Goal: Contribute content: Add original content to the website for others to see

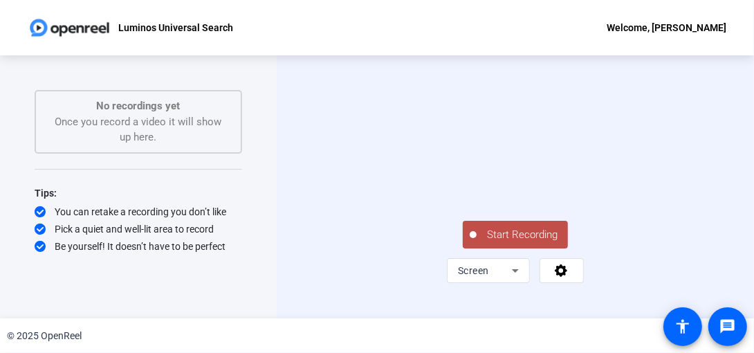
click at [522, 243] on span "Start Recording" at bounding box center [522, 235] width 91 height 16
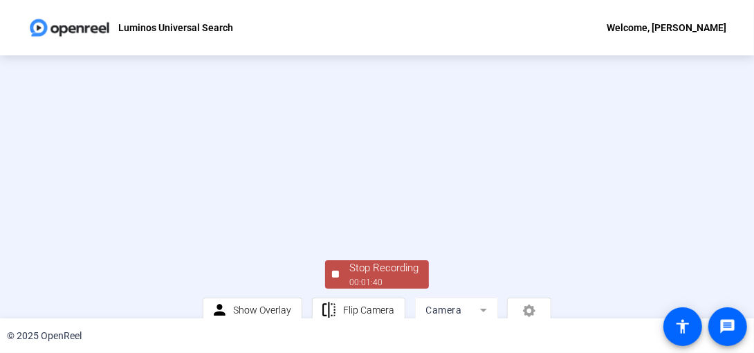
scroll to position [100, 0]
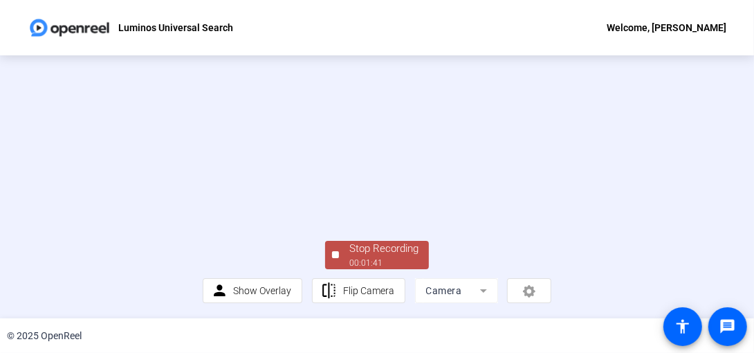
click at [352, 253] on div "Stop Recording" at bounding box center [383, 249] width 69 height 16
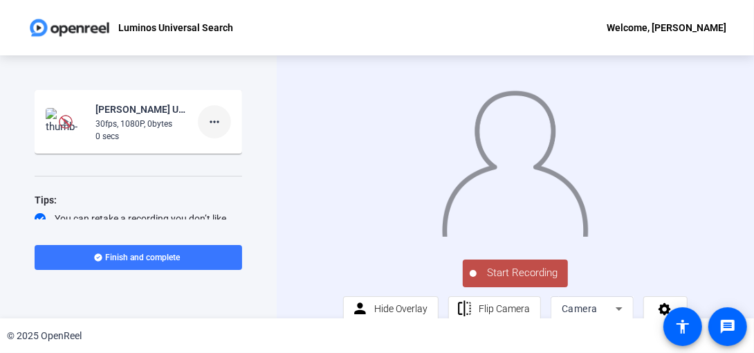
click at [214, 119] on mat-icon "more_horiz" at bounding box center [214, 121] width 17 height 17
click at [220, 147] on span "Delete clip" at bounding box center [229, 151] width 55 height 17
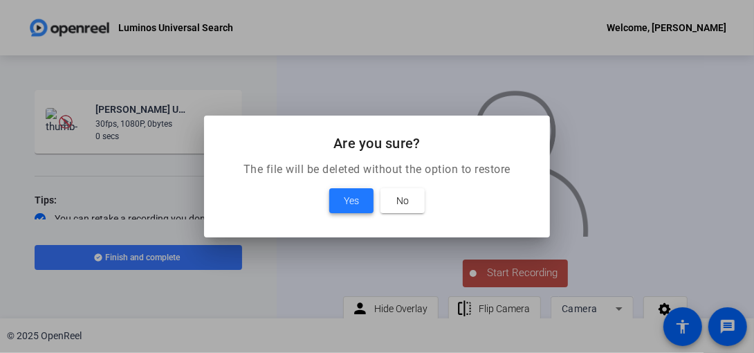
click at [350, 201] on span "Yes" at bounding box center [351, 200] width 15 height 17
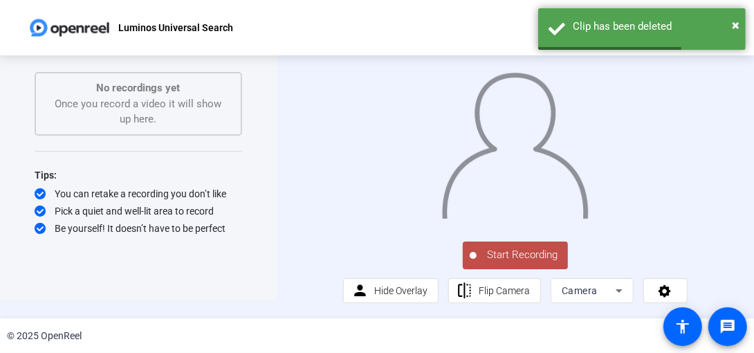
scroll to position [33, 0]
click at [611, 291] on icon at bounding box center [619, 290] width 17 height 17
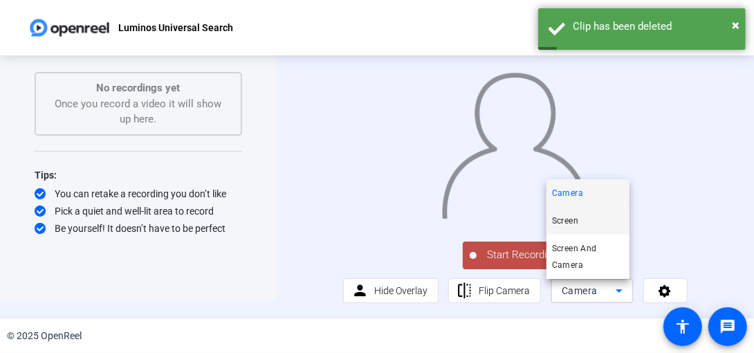
click at [576, 224] on span "Screen" at bounding box center [565, 220] width 26 height 17
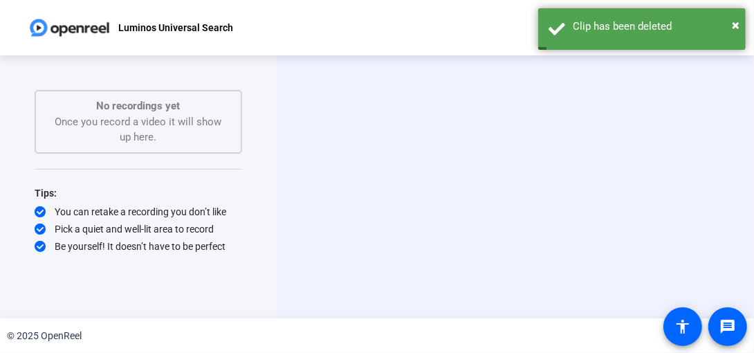
scroll to position [0, 0]
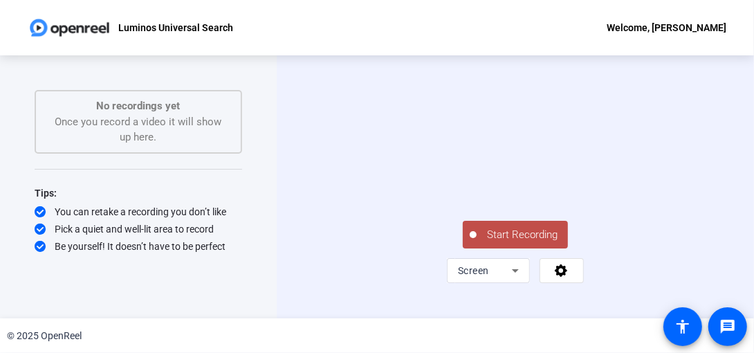
click at [519, 243] on span "Start Recording" at bounding box center [522, 235] width 91 height 16
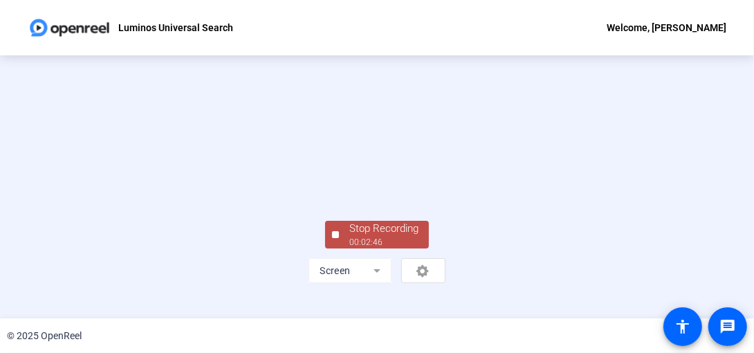
scroll to position [100, 0]
click at [371, 237] on div "Stop Recording" at bounding box center [383, 229] width 69 height 16
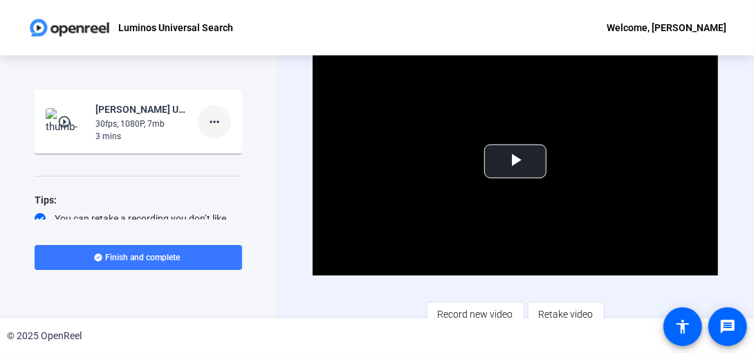
click at [208, 119] on mat-icon "more_horiz" at bounding box center [214, 121] width 17 height 17
click at [221, 150] on span "Delete clip" at bounding box center [229, 151] width 55 height 17
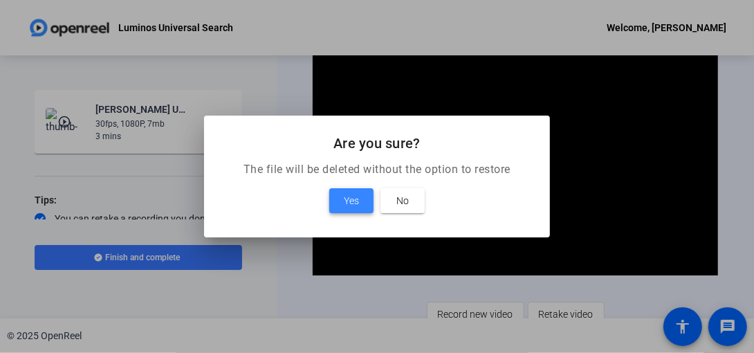
click at [369, 203] on span at bounding box center [351, 200] width 44 height 33
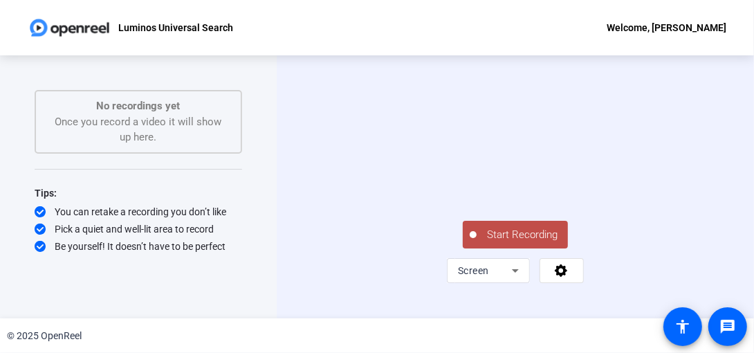
click at [504, 243] on span "Start Recording" at bounding box center [522, 235] width 91 height 16
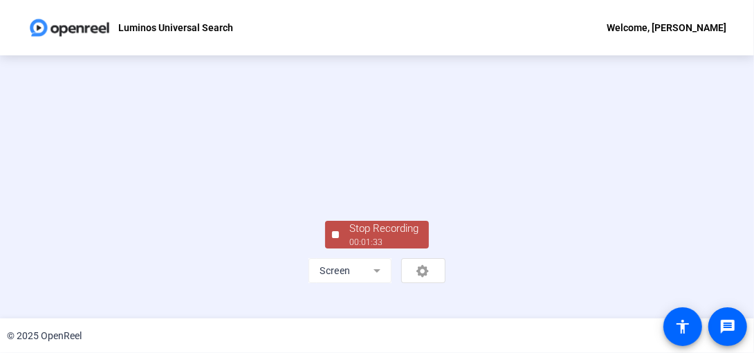
scroll to position [100, 0]
click at [412, 237] on div "Stop Recording" at bounding box center [383, 229] width 69 height 16
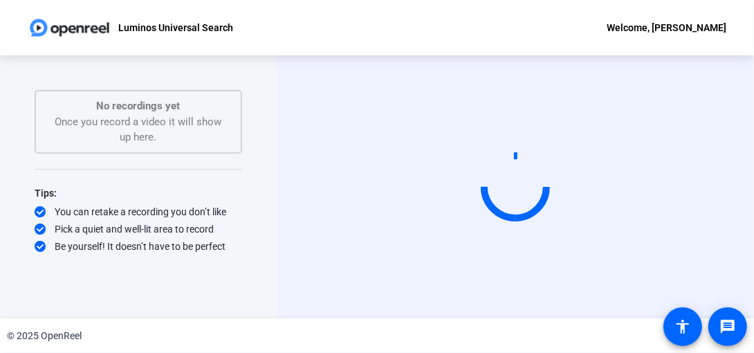
scroll to position [0, 0]
